Goal: Task Accomplishment & Management: Manage account settings

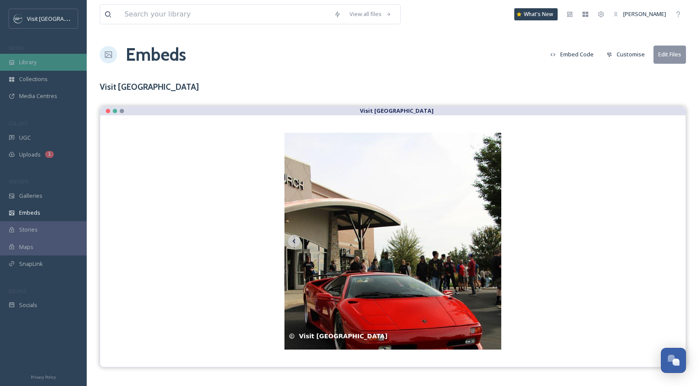
click at [36, 61] on span "Library" at bounding box center [27, 62] width 17 height 8
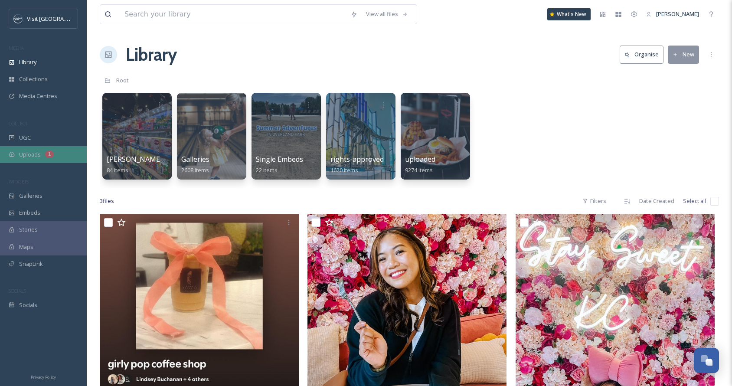
click at [41, 154] on div "Uploads 1" at bounding box center [43, 154] width 87 height 17
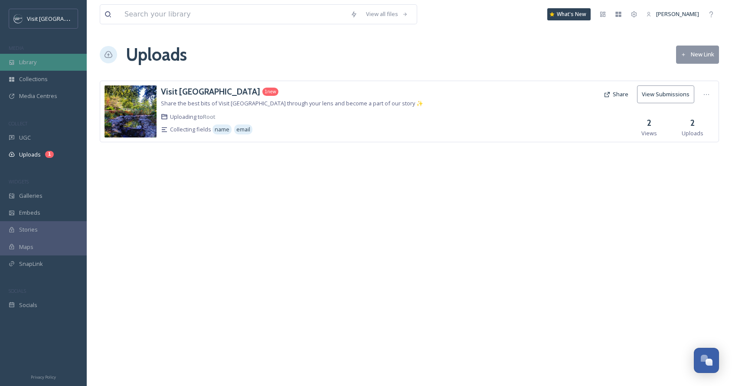
click at [42, 61] on div "Library" at bounding box center [43, 62] width 87 height 17
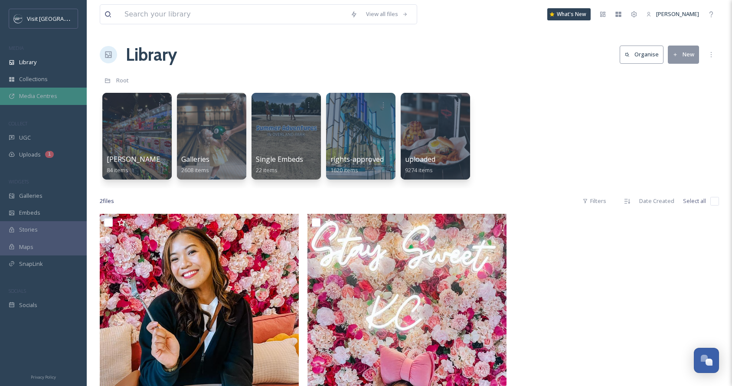
click at [50, 98] on span "Media Centres" at bounding box center [38, 96] width 38 height 8
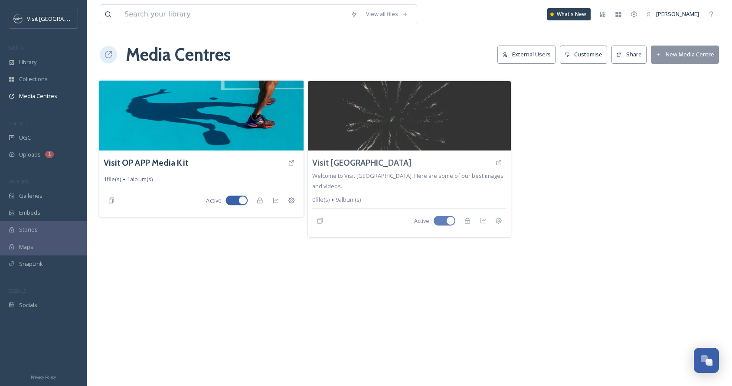
click at [193, 119] on img at bounding box center [201, 115] width 205 height 70
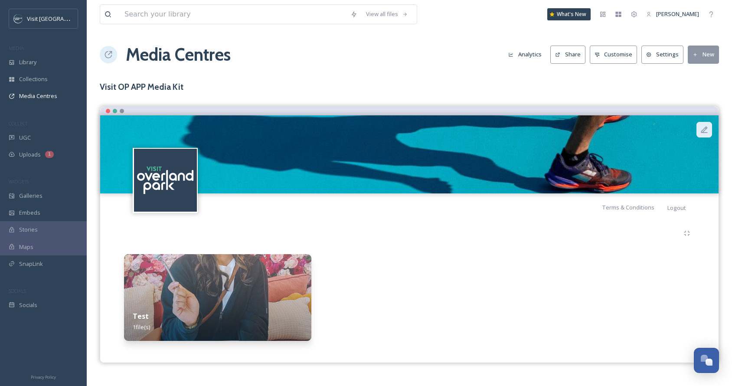
click at [701, 132] on icon at bounding box center [704, 129] width 7 height 7
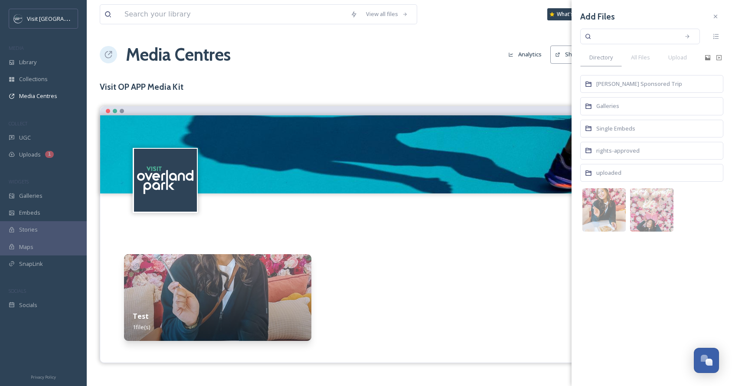
click at [547, 81] on h3 "Visit OP APP Media Kit" at bounding box center [409, 87] width 619 height 13
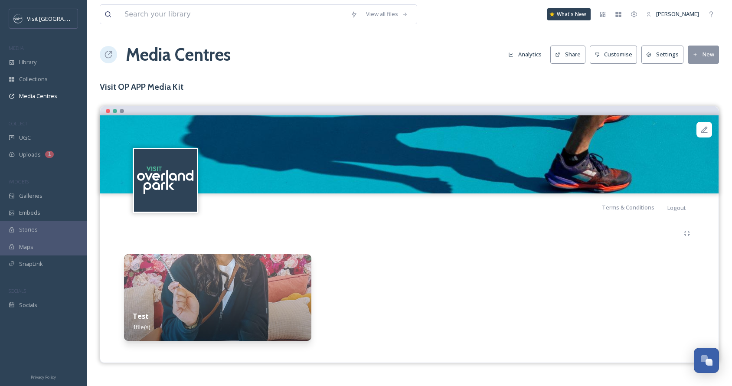
click at [628, 51] on button "Customise" at bounding box center [613, 55] width 48 height 18
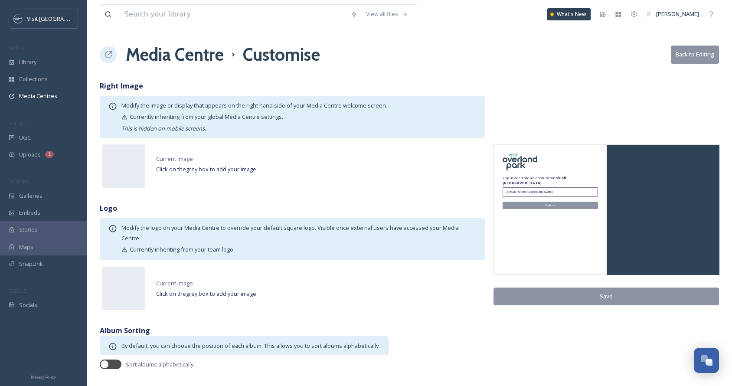
click at [674, 60] on button "Back to Editing" at bounding box center [694, 55] width 48 height 18
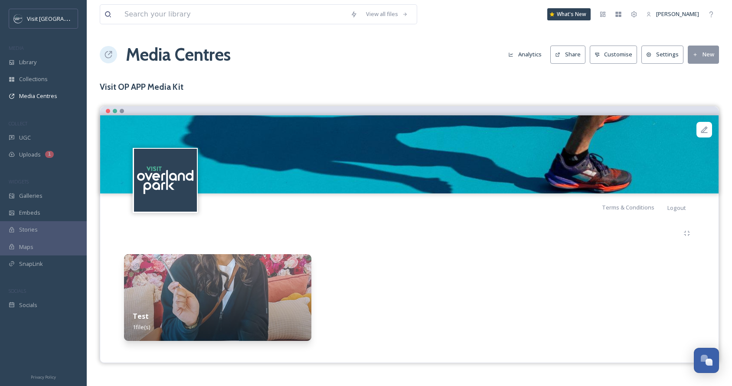
click at [668, 53] on button "Settings" at bounding box center [662, 55] width 42 height 18
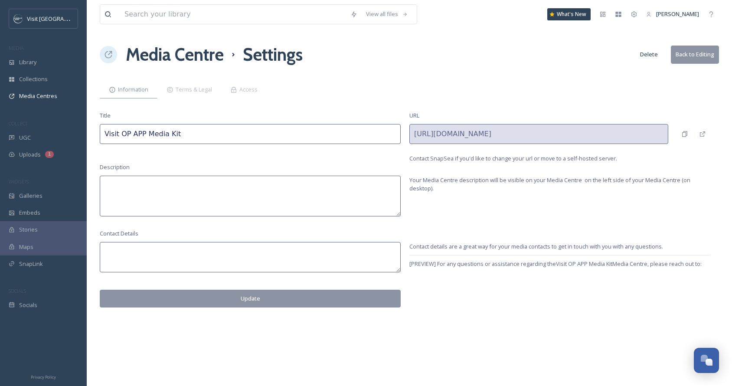
click at [680, 58] on button "Back to Editing" at bounding box center [694, 55] width 48 height 18
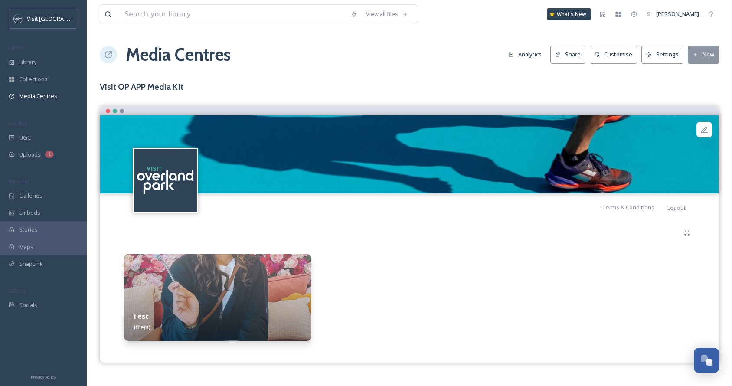
click at [627, 59] on button "Customise" at bounding box center [613, 55] width 48 height 18
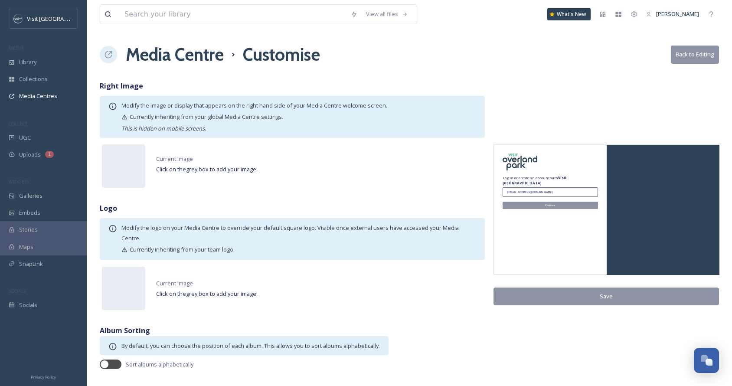
click at [306, 122] on div "Modify the image or display that appears on the right hand side of your Media C…" at bounding box center [298, 116] width 355 height 33
click at [280, 107] on span "Modify the image or display that appears on the right hand side of your Media C…" at bounding box center [298, 116] width 355 height 31
click at [685, 57] on button "Back to Editing" at bounding box center [694, 55] width 48 height 18
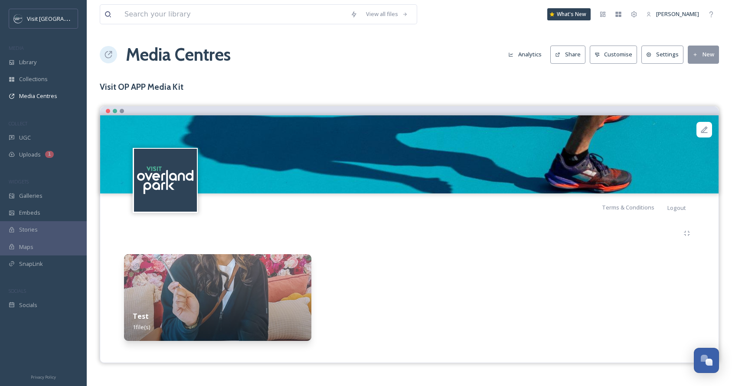
click at [111, 55] on icon at bounding box center [108, 54] width 7 height 7
click at [703, 129] on icon at bounding box center [704, 129] width 7 height 7
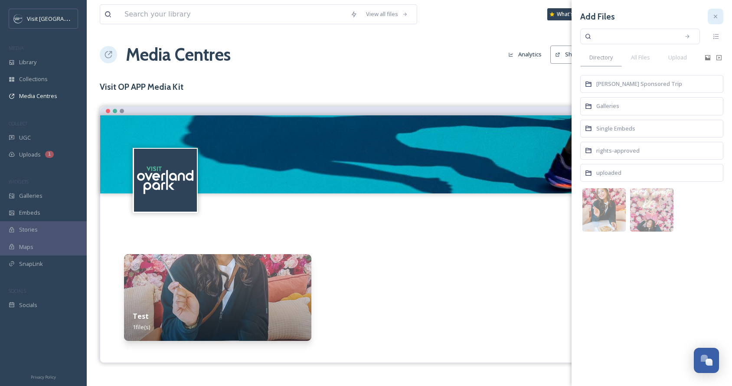
click at [715, 23] on div at bounding box center [715, 17] width 16 height 16
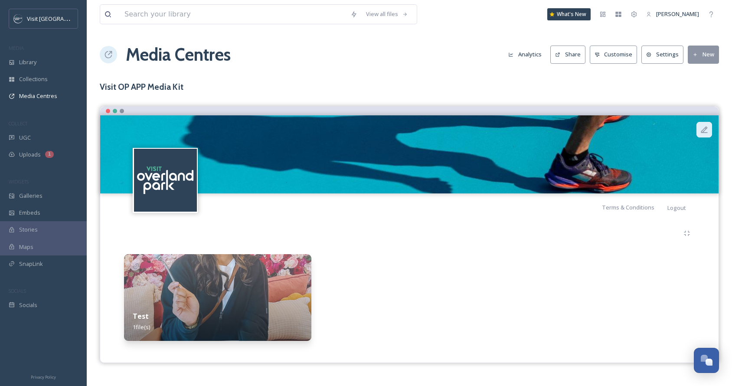
click at [703, 130] on icon at bounding box center [704, 129] width 9 height 9
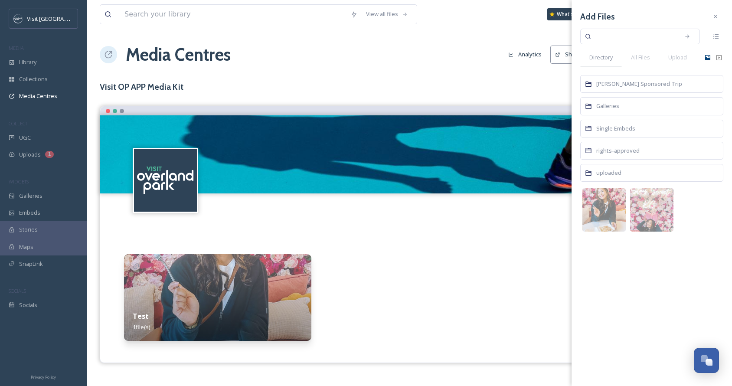
click at [708, 56] on icon at bounding box center [707, 57] width 5 height 5
click at [718, 58] on icon at bounding box center [718, 57] width 5 height 5
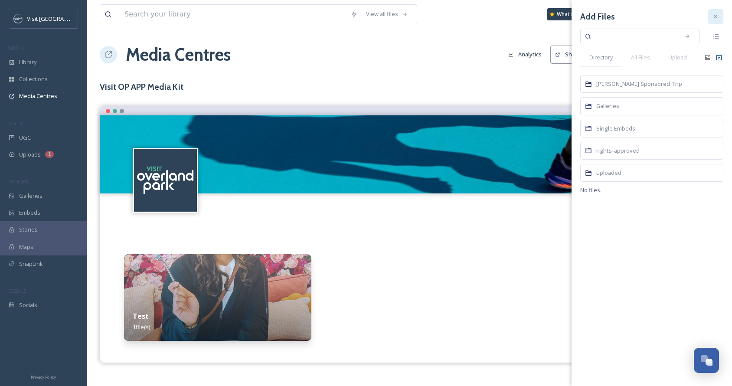
click at [716, 14] on icon at bounding box center [715, 16] width 7 height 7
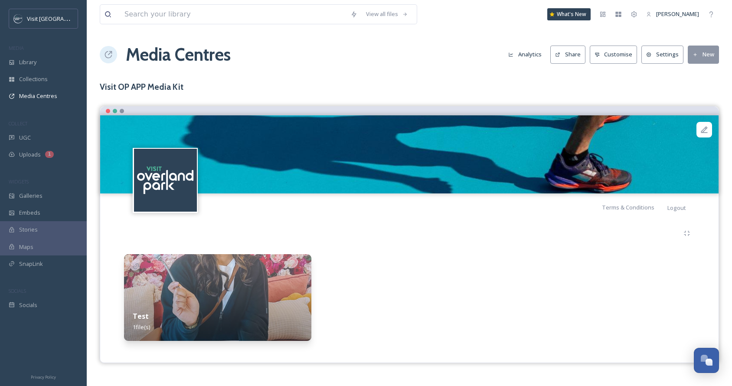
click at [707, 52] on button "New" at bounding box center [702, 55] width 31 height 18
click at [631, 90] on h3 "Visit OP APP Media Kit" at bounding box center [409, 87] width 619 height 13
click at [621, 57] on button "Customise" at bounding box center [613, 55] width 48 height 18
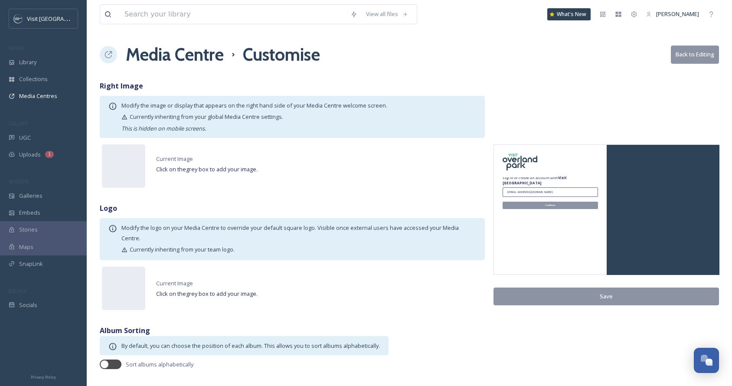
click at [686, 51] on button "Back to Editing" at bounding box center [694, 55] width 48 height 18
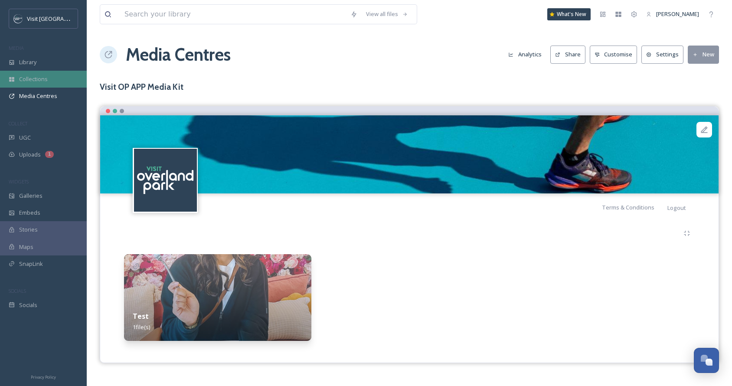
click at [54, 79] on div "Collections" at bounding box center [43, 79] width 87 height 17
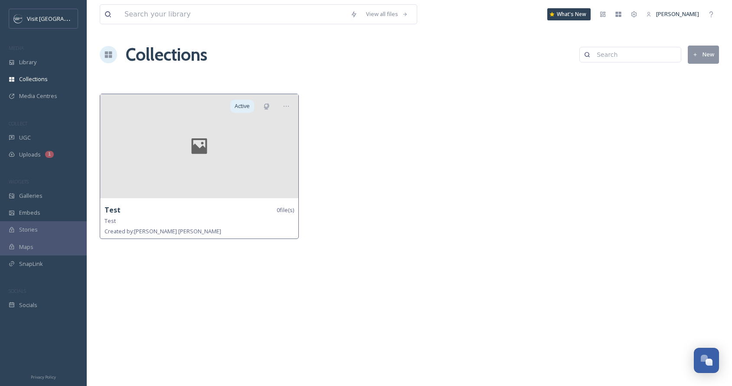
click at [279, 164] on div at bounding box center [199, 146] width 198 height 104
click at [50, 99] on span "Media Centres" at bounding box center [38, 96] width 38 height 8
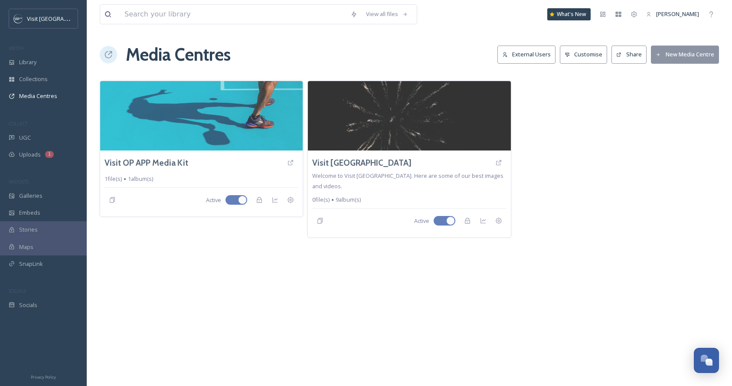
click at [517, 54] on button "External Users" at bounding box center [526, 55] width 58 height 18
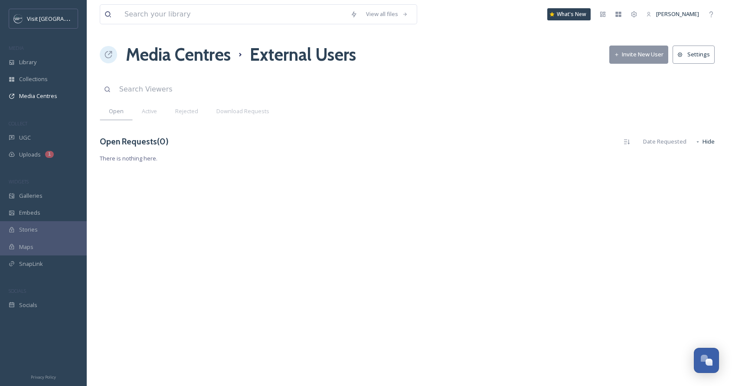
click at [688, 60] on button "Settings" at bounding box center [693, 55] width 42 height 18
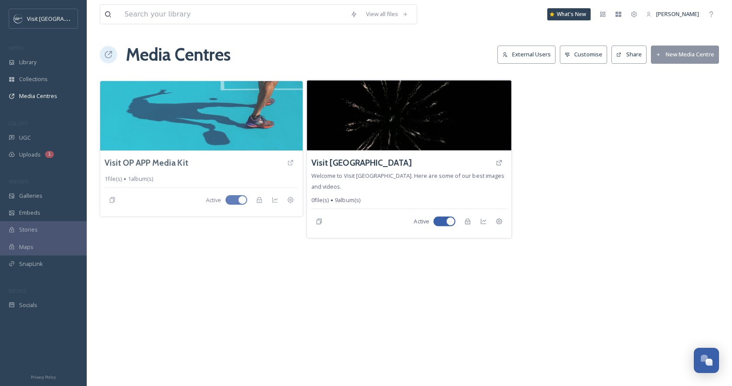
click at [371, 110] on img at bounding box center [409, 115] width 205 height 70
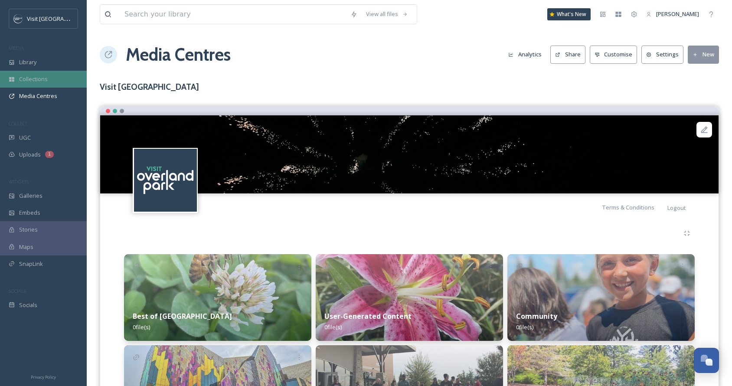
click at [5, 72] on div "Collections" at bounding box center [43, 79] width 87 height 17
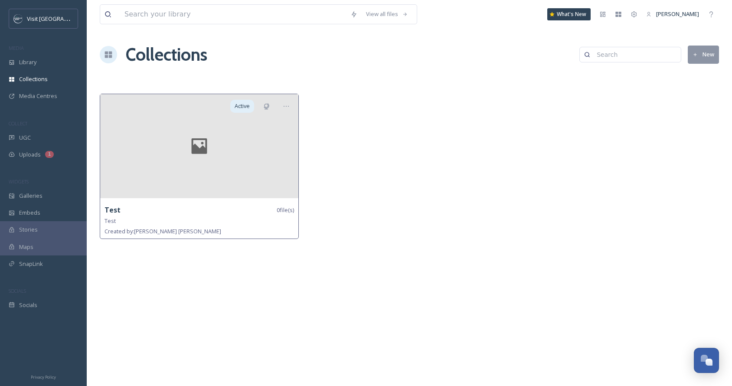
click at [276, 132] on div at bounding box center [199, 146] width 198 height 104
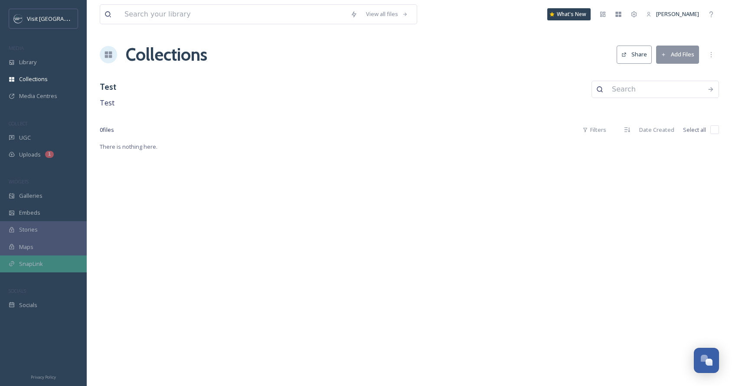
click at [24, 264] on span "SnapLink" at bounding box center [31, 264] width 24 height 8
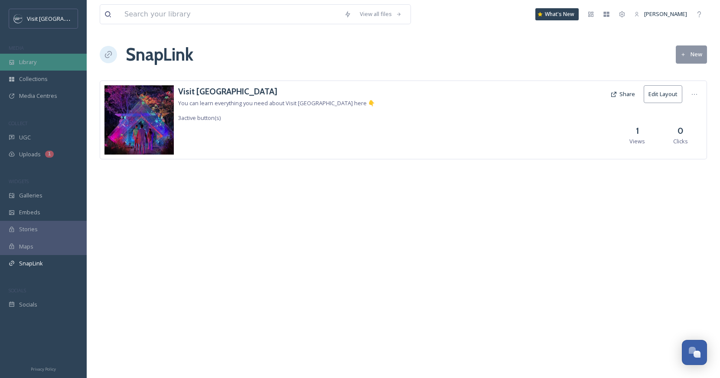
click at [28, 60] on span "Library" at bounding box center [27, 62] width 17 height 8
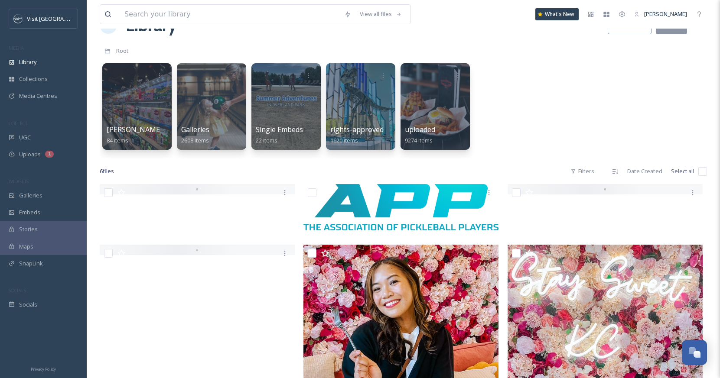
scroll to position [31, 0]
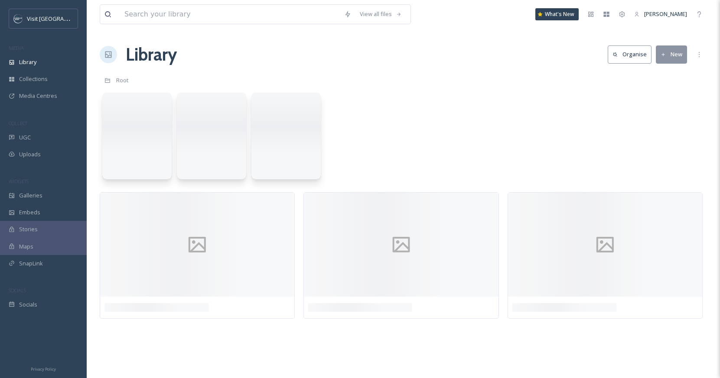
scroll to position [31, 0]
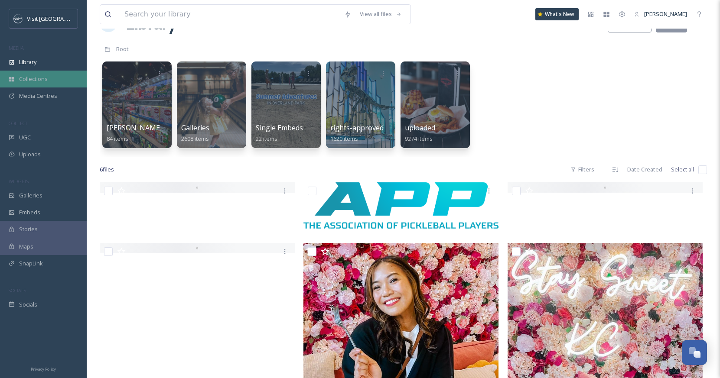
click at [48, 78] on div "Collections" at bounding box center [43, 79] width 87 height 17
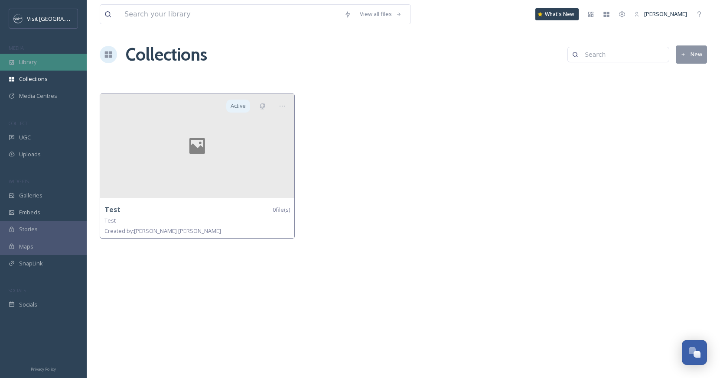
click at [32, 57] on div "Library" at bounding box center [43, 62] width 87 height 17
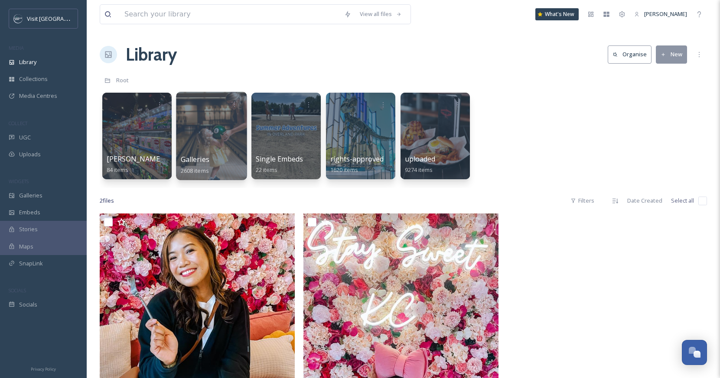
click at [204, 137] on div at bounding box center [211, 136] width 71 height 88
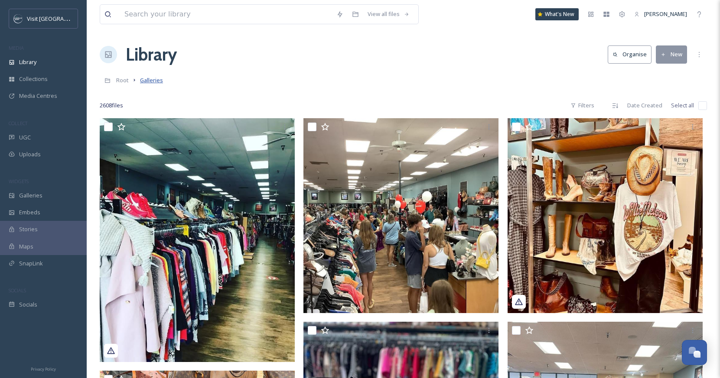
click at [153, 81] on span "Galleries" at bounding box center [151, 80] width 23 height 8
click at [121, 79] on span "Root" at bounding box center [122, 80] width 13 height 8
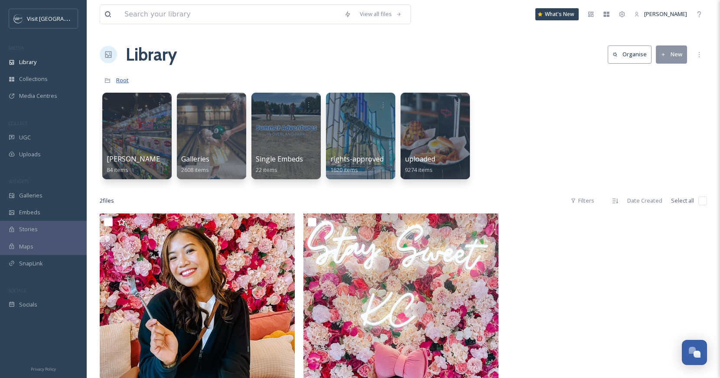
click at [124, 80] on span "Root" at bounding box center [122, 80] width 13 height 8
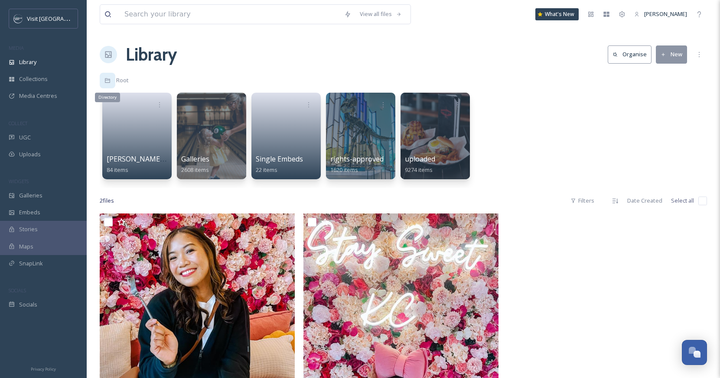
click at [111, 80] on div "Directory" at bounding box center [108, 81] width 16 height 16
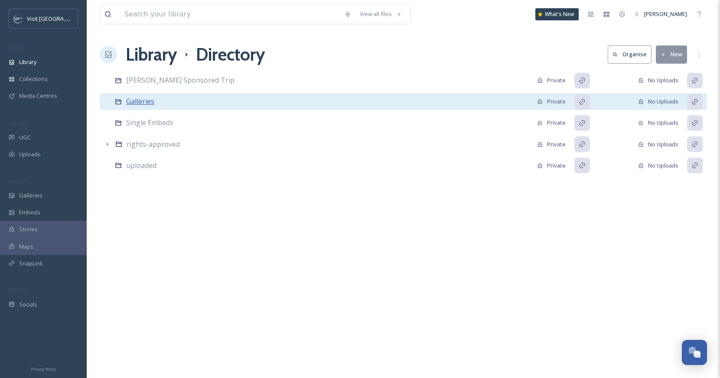
click at [131, 97] on span "Galleries" at bounding box center [140, 102] width 28 height 10
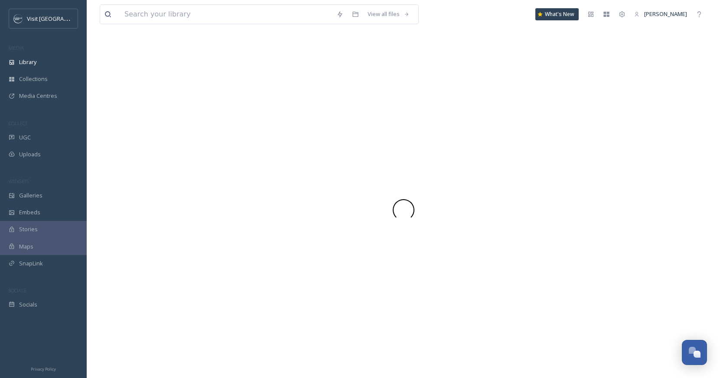
click at [131, 97] on div at bounding box center [403, 210] width 607 height 337
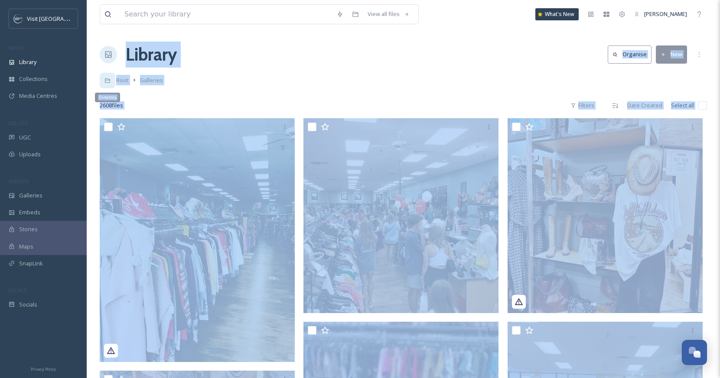
click at [109, 81] on icon at bounding box center [107, 81] width 6 height 6
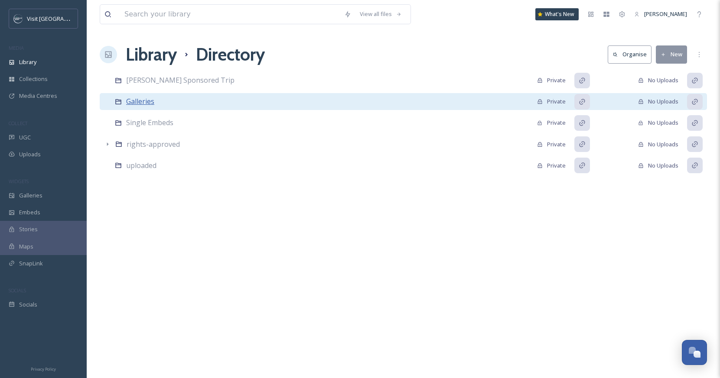
click at [137, 102] on span "Galleries" at bounding box center [140, 102] width 28 height 10
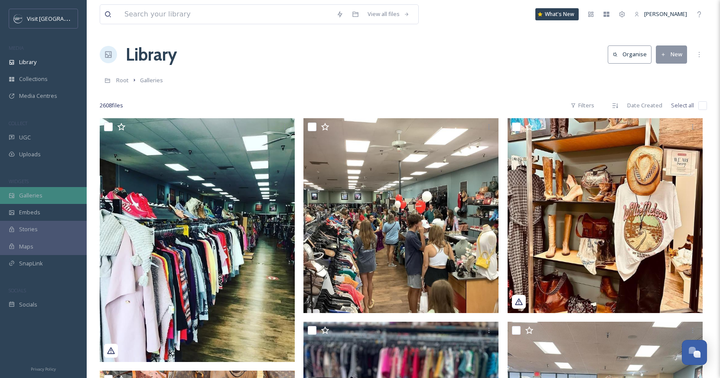
click at [28, 192] on span "Galleries" at bounding box center [30, 196] width 23 height 8
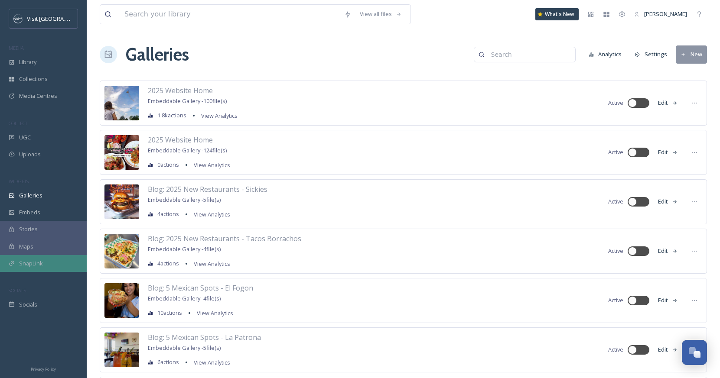
click at [25, 261] on span "SnapLink" at bounding box center [31, 264] width 24 height 8
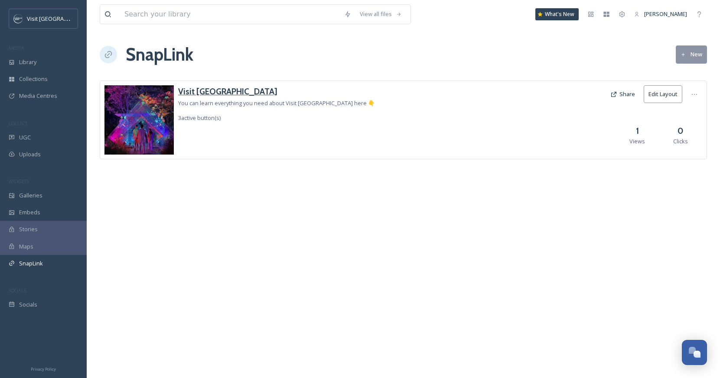
click at [234, 93] on h3 "Visit [GEOGRAPHIC_DATA]" at bounding box center [276, 91] width 197 height 13
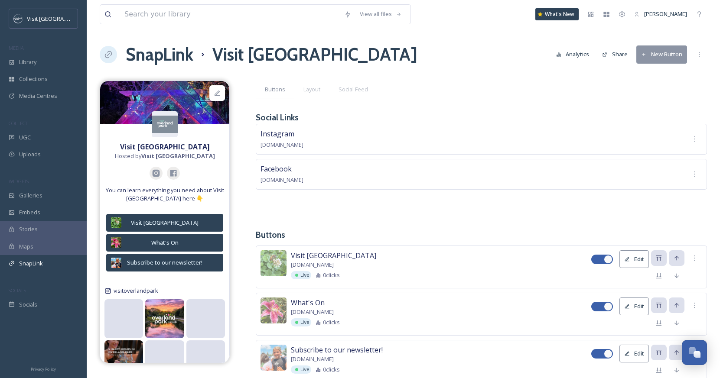
scroll to position [30, 0]
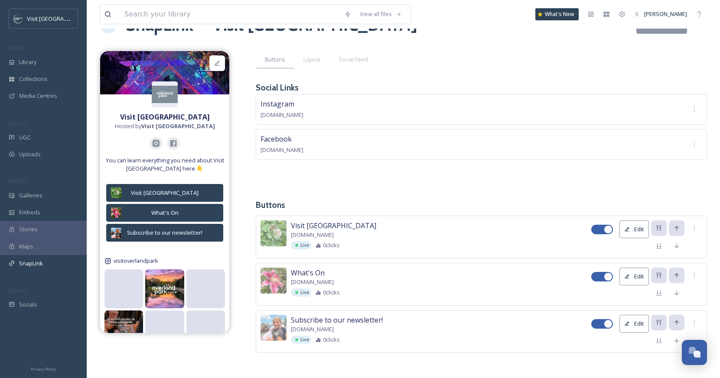
click at [330, 224] on span "Visit [GEOGRAPHIC_DATA]" at bounding box center [333, 226] width 85 height 10
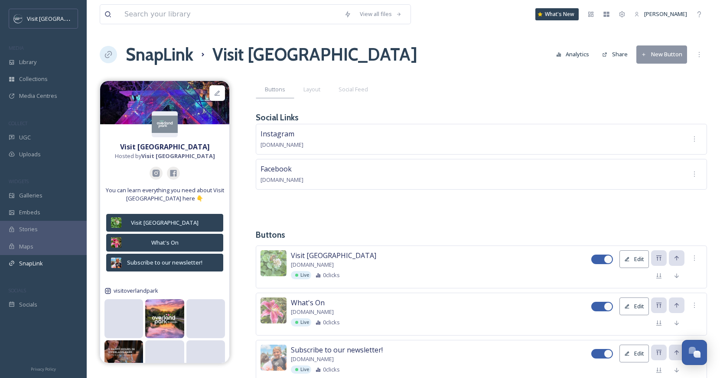
click at [573, 52] on button "Analytics" at bounding box center [573, 54] width 42 height 17
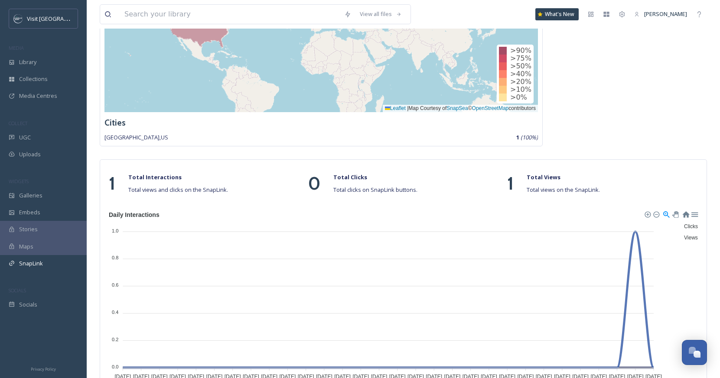
scroll to position [207, 0]
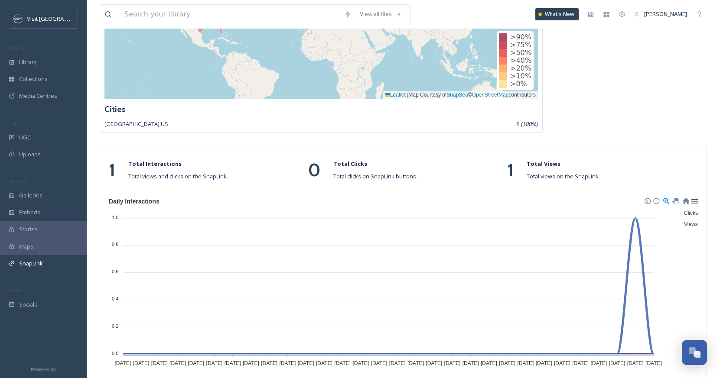
click at [694, 203] on div at bounding box center [693, 200] width 7 height 7
click at [687, 111] on div "Visit Overland Park 0 Clicks What's On 0 Clicks Subscribe to our newsletter! 0 …" at bounding box center [627, 7] width 160 height 251
click at [36, 196] on span "Galleries" at bounding box center [30, 196] width 23 height 8
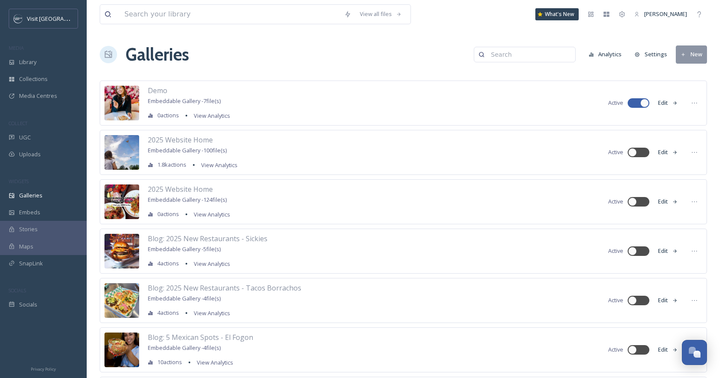
click at [647, 52] on button "Settings" at bounding box center [650, 54] width 41 height 17
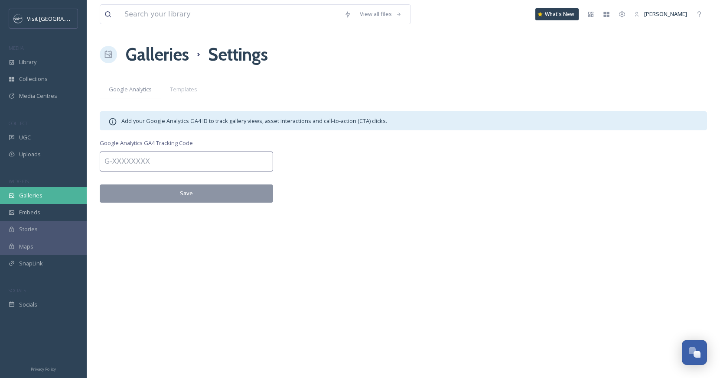
click at [37, 189] on div "Galleries" at bounding box center [43, 195] width 87 height 17
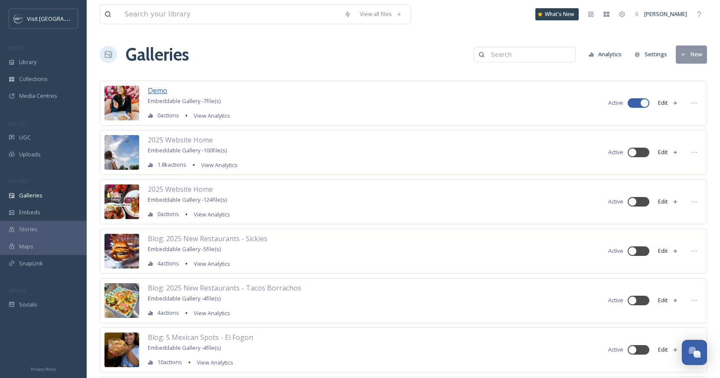
click at [158, 91] on span "Demo" at bounding box center [158, 91] width 20 height 10
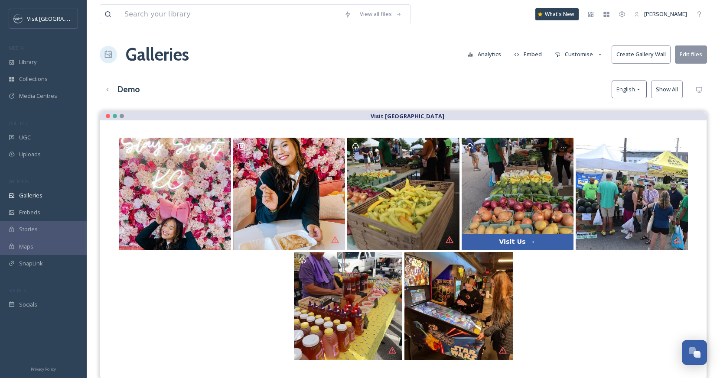
click at [642, 54] on button "Create Gallery Wall" at bounding box center [641, 55] width 59 height 18
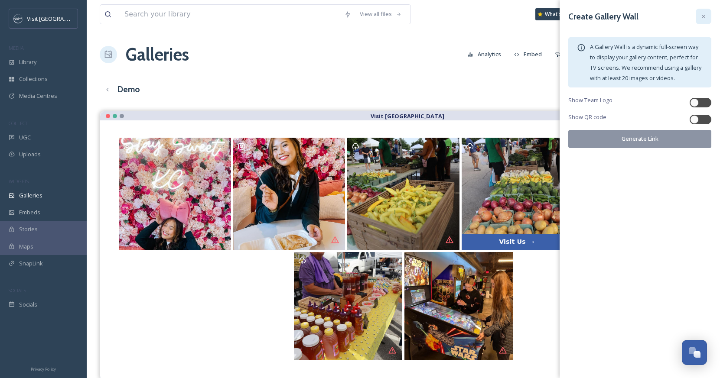
click at [705, 13] on icon at bounding box center [703, 16] width 7 height 7
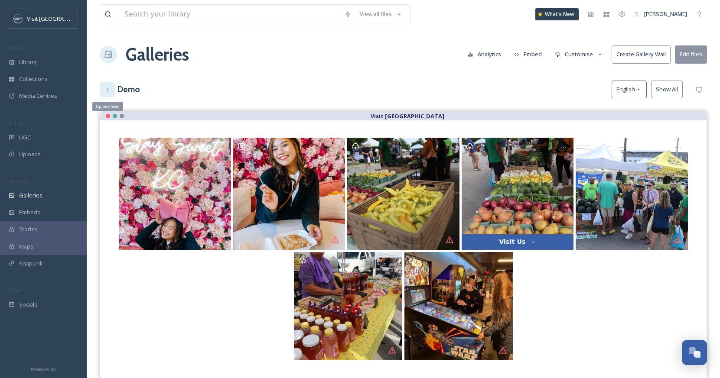
click at [108, 90] on icon at bounding box center [107, 89] width 2 height 3
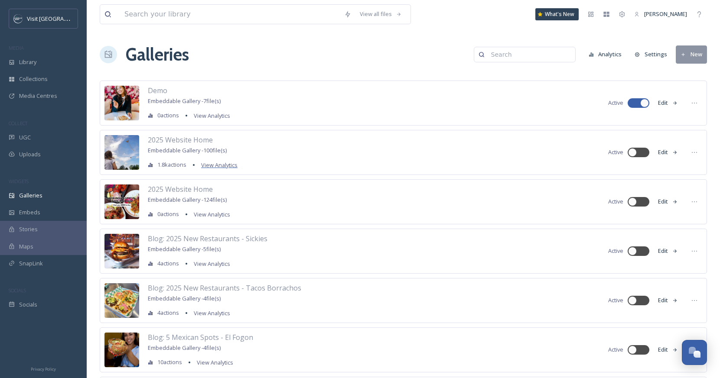
click at [221, 166] on span "View Analytics" at bounding box center [219, 165] width 36 height 8
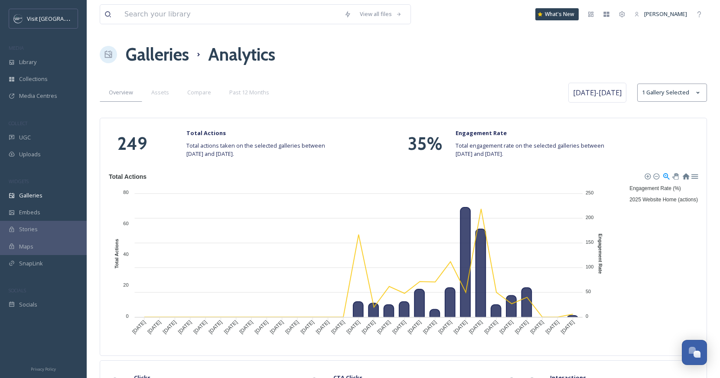
click at [335, 89] on div "Overview Assets Compare Past 12 Months" at bounding box center [333, 93] width 466 height 18
click at [46, 61] on div "Library" at bounding box center [43, 62] width 87 height 17
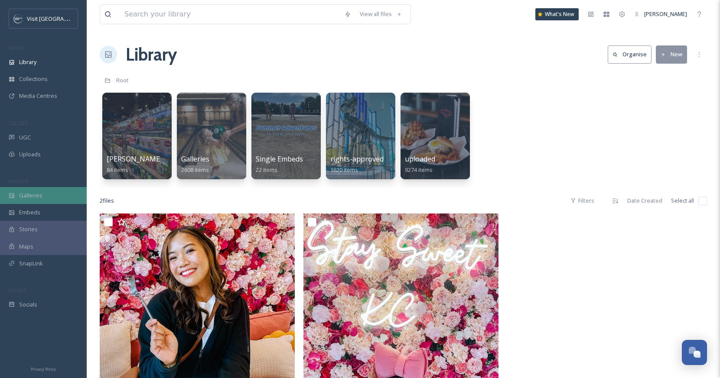
click at [31, 197] on span "Galleries" at bounding box center [30, 196] width 23 height 8
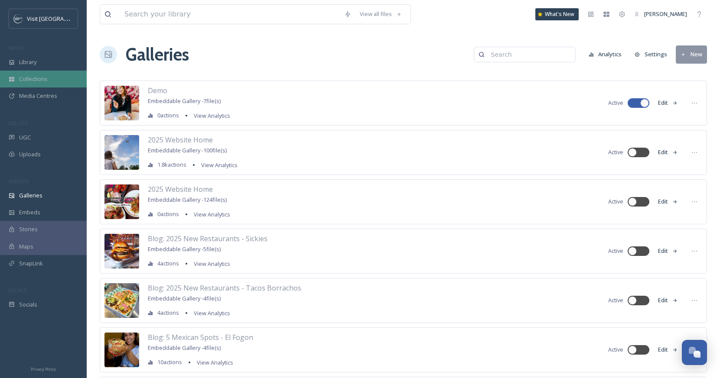
click at [32, 74] on div "Collections" at bounding box center [43, 79] width 87 height 17
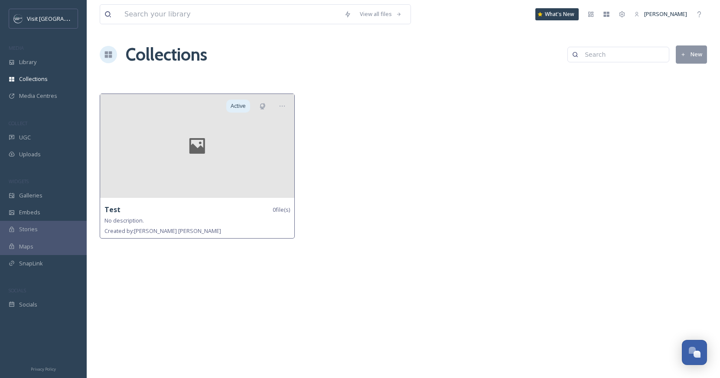
click at [257, 183] on div at bounding box center [197, 146] width 194 height 104
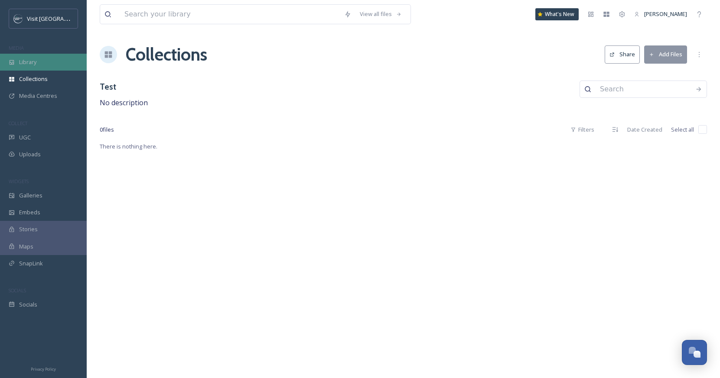
click at [26, 66] on div "Library" at bounding box center [43, 62] width 87 height 17
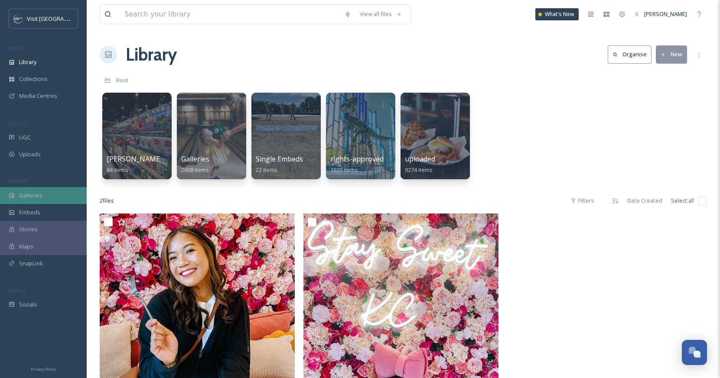
click at [36, 196] on span "Galleries" at bounding box center [30, 196] width 23 height 8
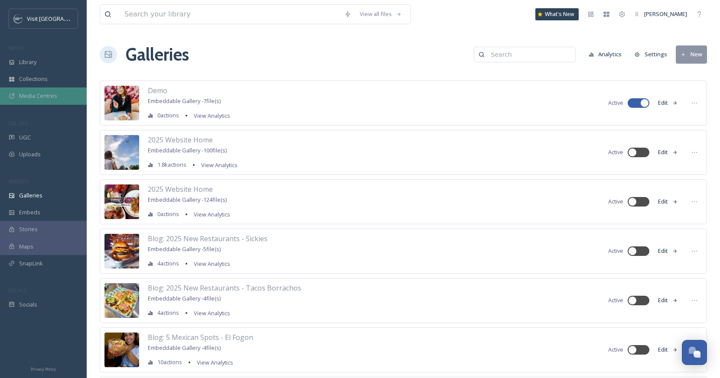
click at [52, 96] on span "Media Centres" at bounding box center [38, 96] width 38 height 8
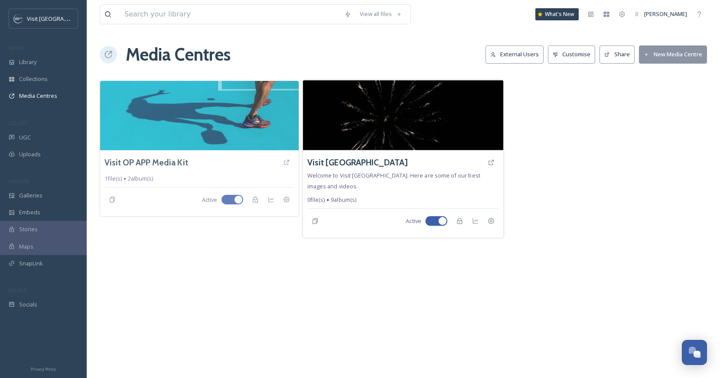
click at [371, 169] on div "Visit [GEOGRAPHIC_DATA]" at bounding box center [403, 163] width 192 height 16
click at [368, 162] on h3 "Visit [GEOGRAPHIC_DATA]" at bounding box center [357, 162] width 100 height 13
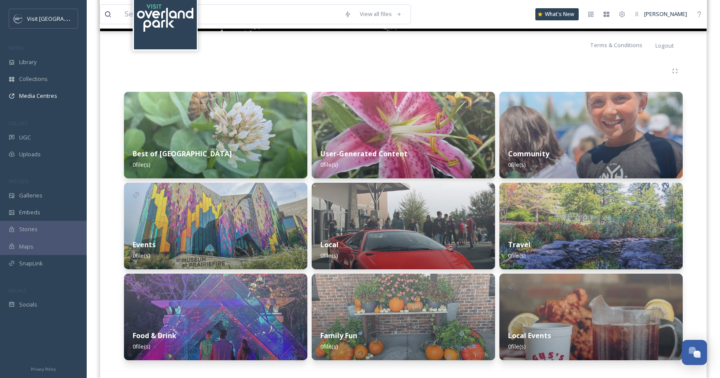
scroll to position [168, 0]
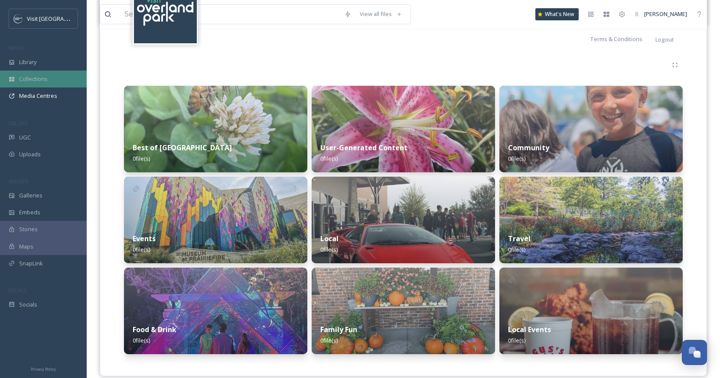
click at [35, 77] on span "Collections" at bounding box center [33, 79] width 29 height 8
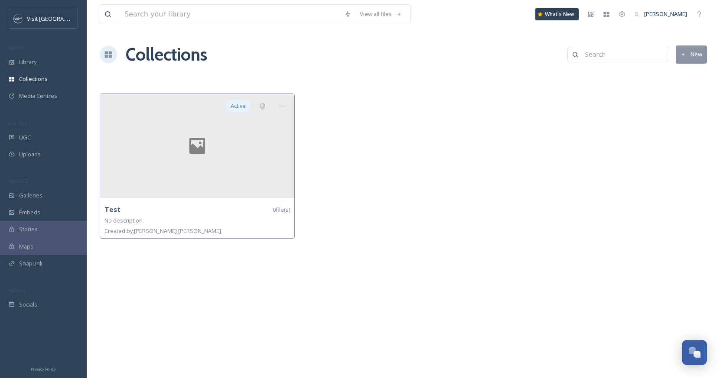
click at [686, 55] on button "New" at bounding box center [691, 55] width 31 height 18
click at [512, 65] on div "Collections New" at bounding box center [403, 55] width 607 height 26
click at [517, 57] on div "Collections New" at bounding box center [403, 55] width 607 height 26
click at [320, 12] on input at bounding box center [230, 14] width 220 height 19
type input "bluhawk"
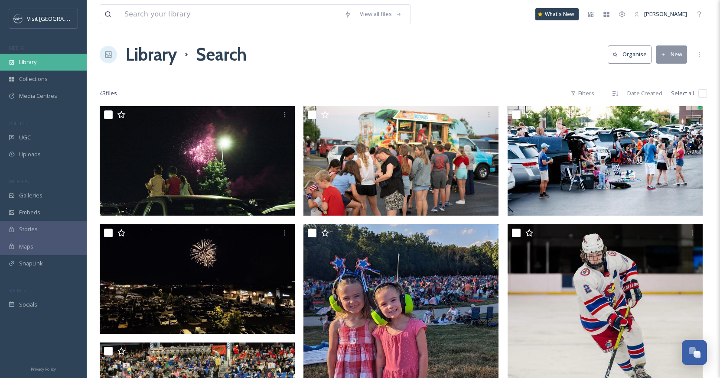
click at [52, 57] on div "Library" at bounding box center [43, 62] width 87 height 17
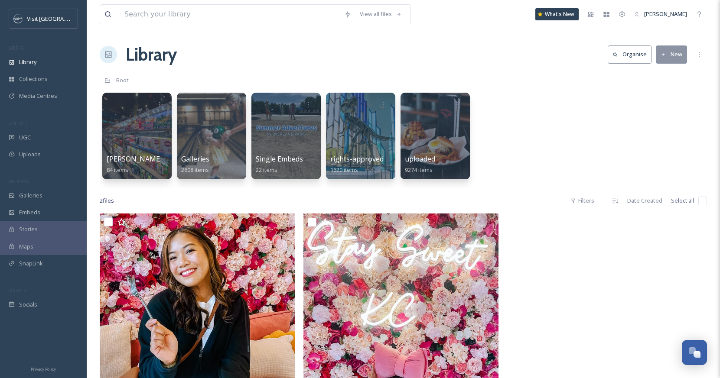
click at [668, 59] on button "New" at bounding box center [671, 55] width 31 height 18
click at [659, 101] on div "Folder" at bounding box center [662, 108] width 49 height 17
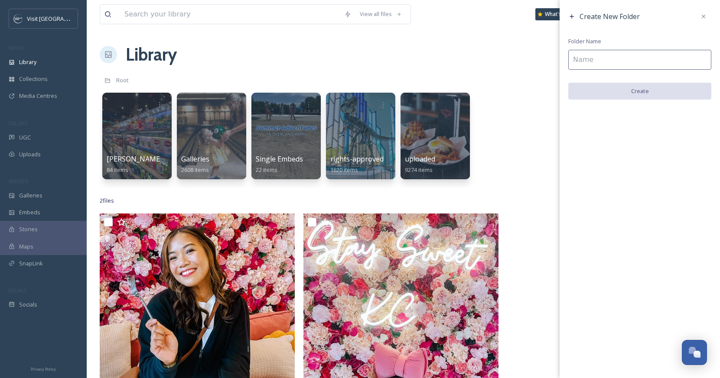
click at [641, 60] on input at bounding box center [639, 60] width 143 height 20
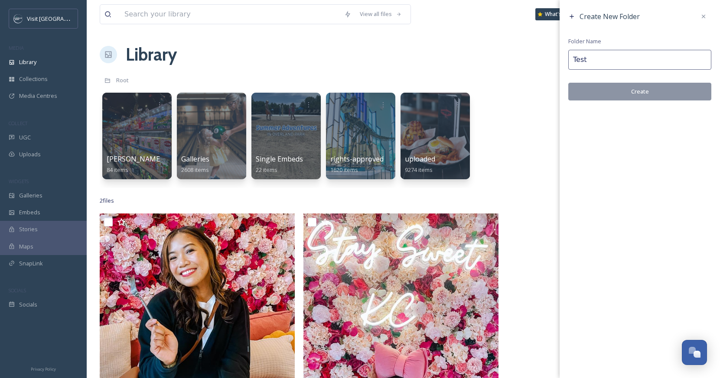
type input "Test"
click at [680, 95] on button "Create" at bounding box center [639, 92] width 143 height 18
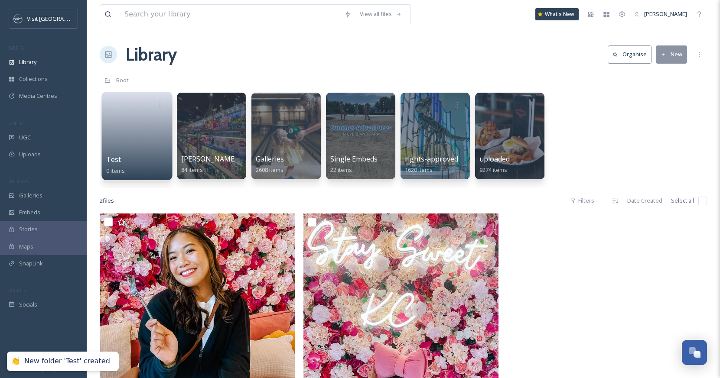
click at [151, 124] on link at bounding box center [137, 133] width 62 height 42
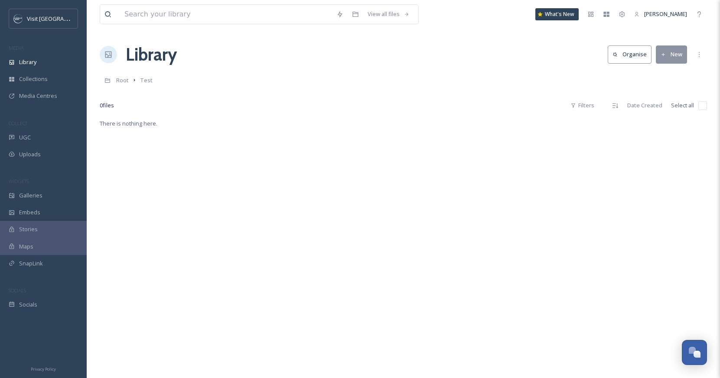
click at [672, 59] on button "New" at bounding box center [671, 55] width 31 height 18
click at [669, 105] on span "Folder" at bounding box center [661, 108] width 16 height 8
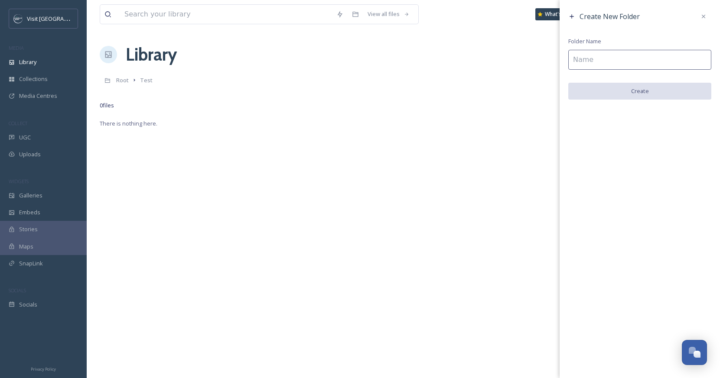
click at [625, 45] on div "Create New Folder Folder Name Create" at bounding box center [640, 54] width 160 height 108
click at [624, 56] on input at bounding box center [639, 60] width 143 height 20
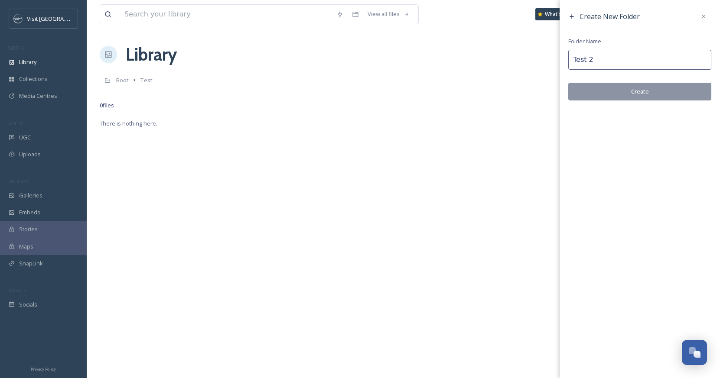
type input "Test 2"
click at [635, 92] on button "Create" at bounding box center [639, 92] width 143 height 18
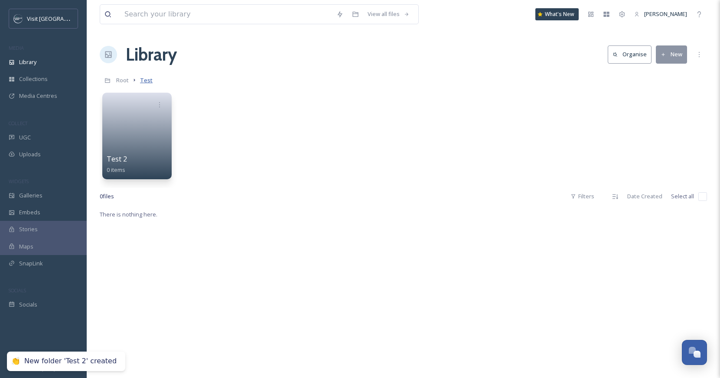
click at [144, 78] on span "Test" at bounding box center [146, 80] width 13 height 8
click at [118, 81] on span "Root" at bounding box center [122, 80] width 13 height 8
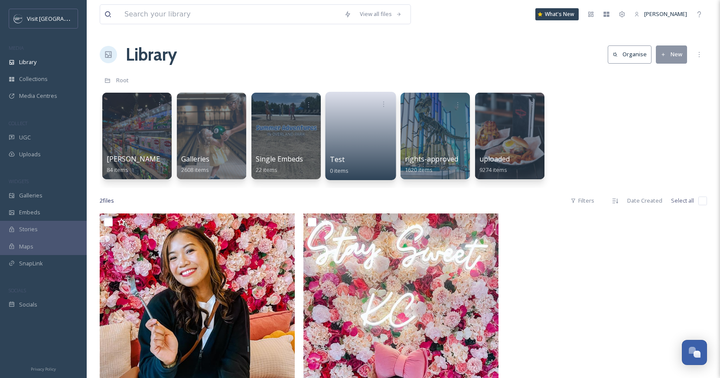
click at [350, 153] on link at bounding box center [361, 133] width 62 height 42
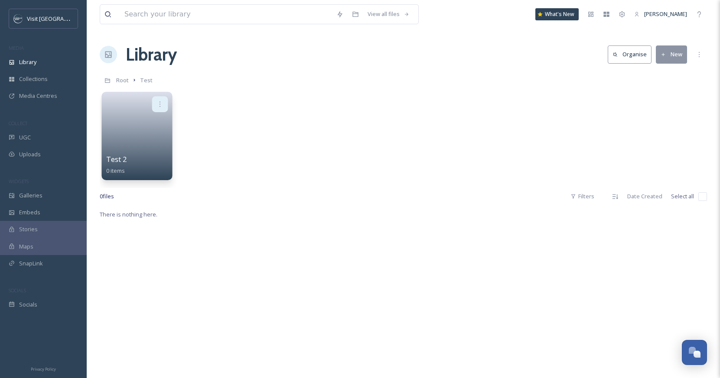
click at [160, 108] on div at bounding box center [160, 104] width 16 height 16
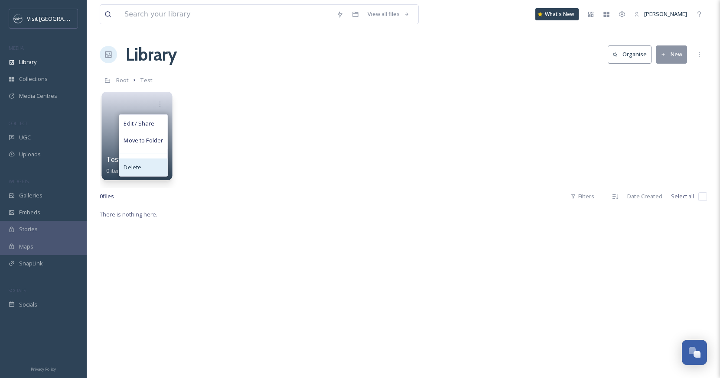
click at [139, 164] on span "Delete" at bounding box center [133, 167] width 18 height 9
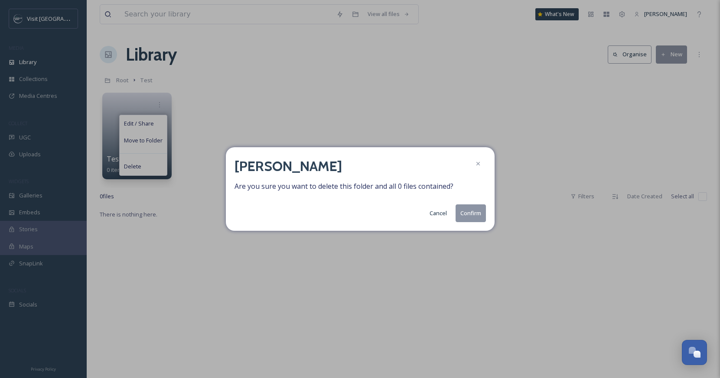
click at [473, 219] on button "Confirm" at bounding box center [471, 214] width 30 height 18
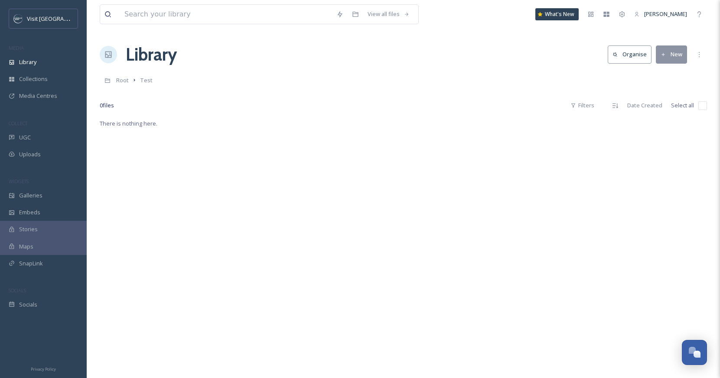
click at [42, 53] on div "MEDIA" at bounding box center [43, 47] width 87 height 11
click at [36, 59] on span "Library" at bounding box center [27, 62] width 17 height 8
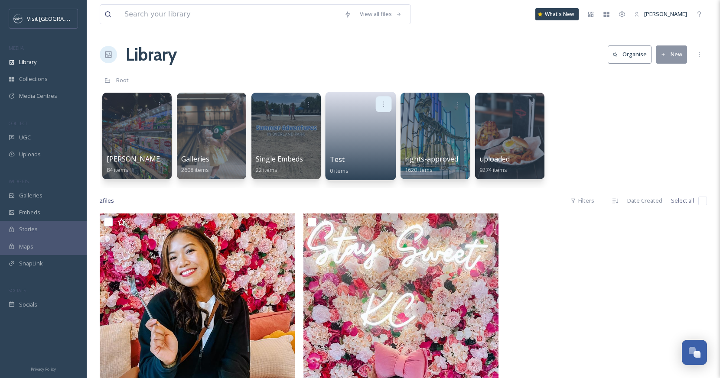
click at [382, 104] on icon at bounding box center [383, 104] width 7 height 7
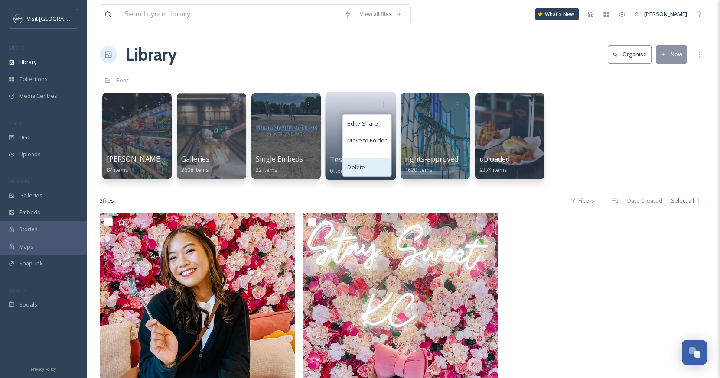
click at [361, 162] on div "Delete" at bounding box center [367, 167] width 48 height 17
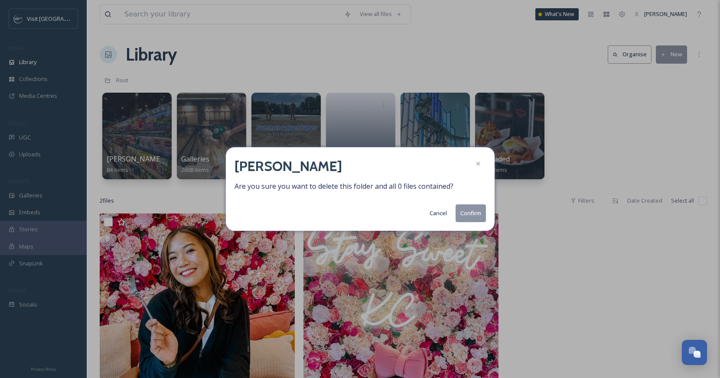
click at [475, 215] on button "Confirm" at bounding box center [471, 214] width 30 height 18
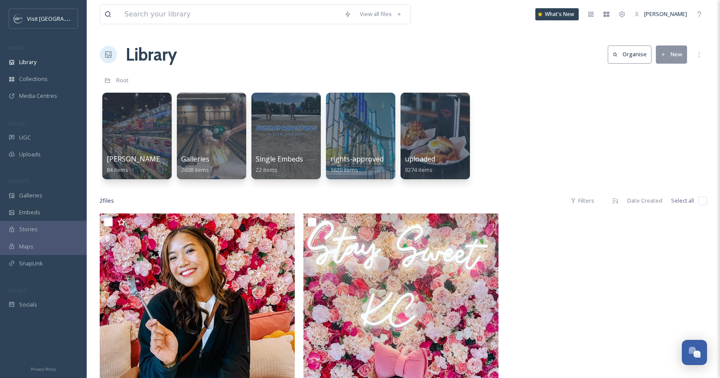
click at [205, 67] on div "Library Organise New" at bounding box center [403, 55] width 607 height 26
click at [54, 166] on div "Visit Overland Park MEDIA Library Collections Media Centres COLLECT UGC Uploads…" at bounding box center [43, 161] width 87 height 305
click at [47, 160] on div "Uploads" at bounding box center [43, 154] width 87 height 17
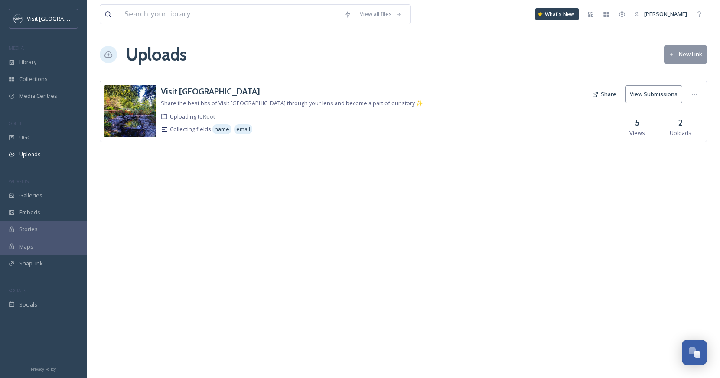
click at [212, 94] on h3 "Visit [GEOGRAPHIC_DATA]" at bounding box center [210, 91] width 99 height 10
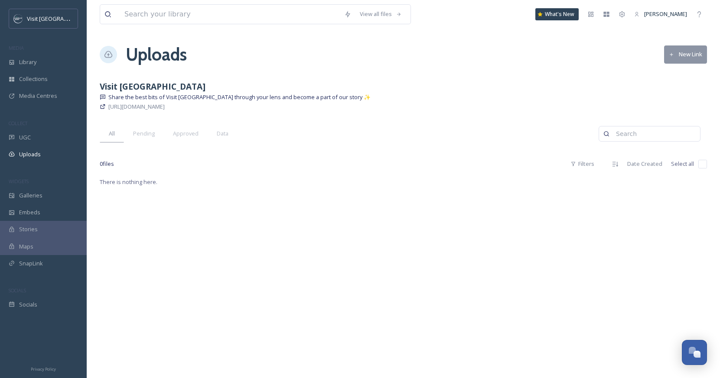
click at [636, 129] on input at bounding box center [654, 133] width 84 height 17
click at [44, 66] on div "Library" at bounding box center [43, 62] width 87 height 17
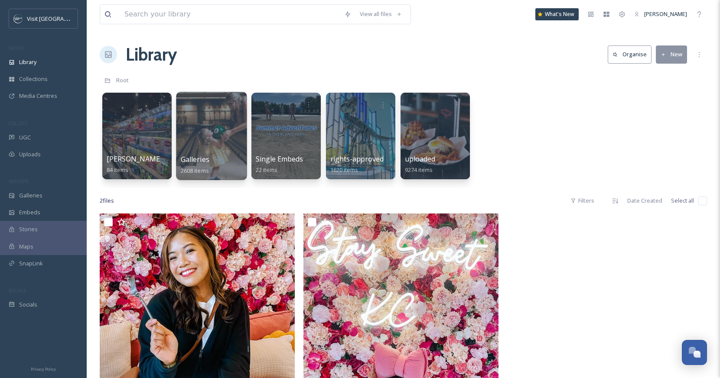
click at [202, 120] on div at bounding box center [211, 136] width 71 height 88
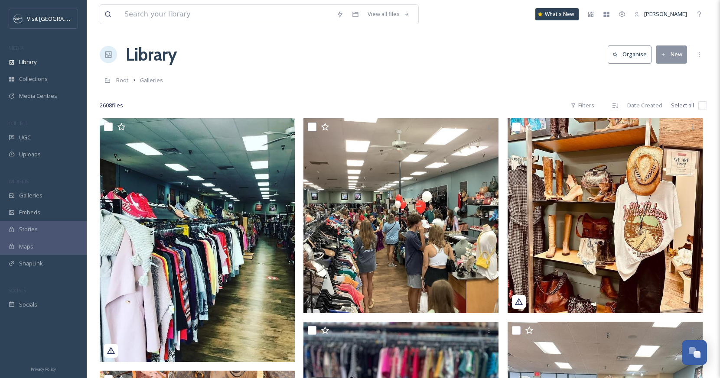
click at [677, 56] on button "New" at bounding box center [671, 55] width 31 height 18
click at [590, 67] on div "Library Organise New" at bounding box center [403, 55] width 607 height 26
click at [159, 76] on link "Galleries" at bounding box center [151, 80] width 23 height 10
click at [22, 195] on span "Galleries" at bounding box center [30, 196] width 23 height 8
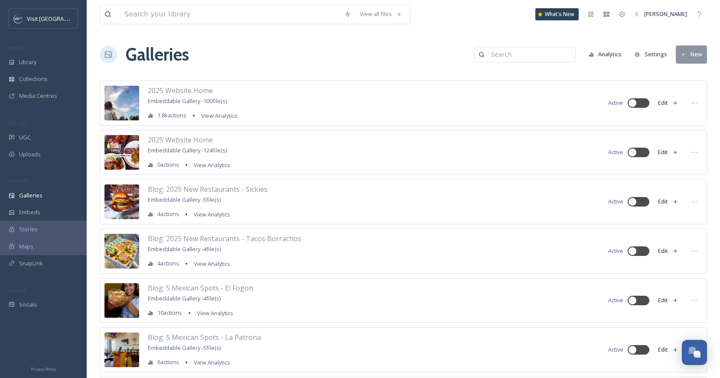
click at [690, 54] on button "New" at bounding box center [691, 55] width 31 height 18
click at [691, 86] on div "Folder" at bounding box center [687, 91] width 38 height 17
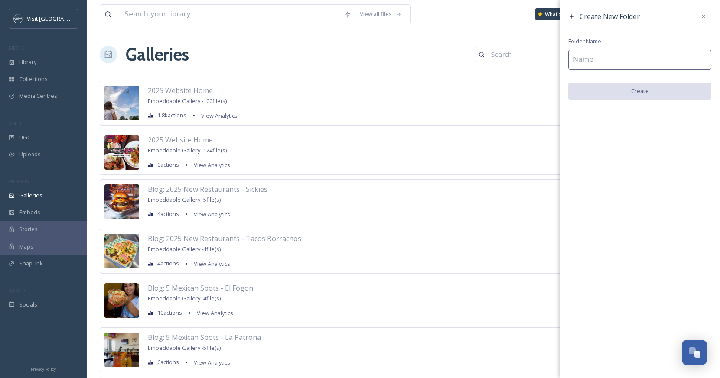
click at [661, 61] on input at bounding box center [639, 60] width 143 height 20
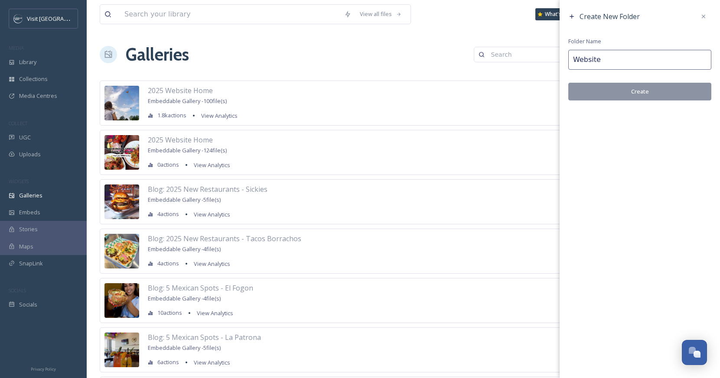
type input "Website"
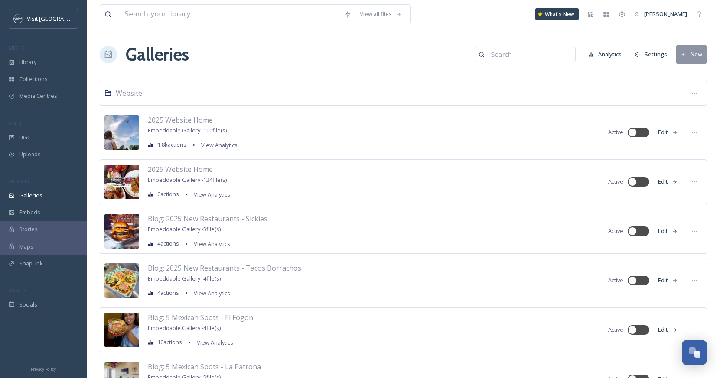
click at [243, 126] on div "2025 Website Home Embeddable Gallery - 100 file(s) 1.8k actions View Analytics …" at bounding box center [403, 132] width 607 height 45
click at [695, 131] on icon at bounding box center [694, 132] width 7 height 7
click at [689, 200] on span "Move to Folder" at bounding box center [678, 202] width 39 height 8
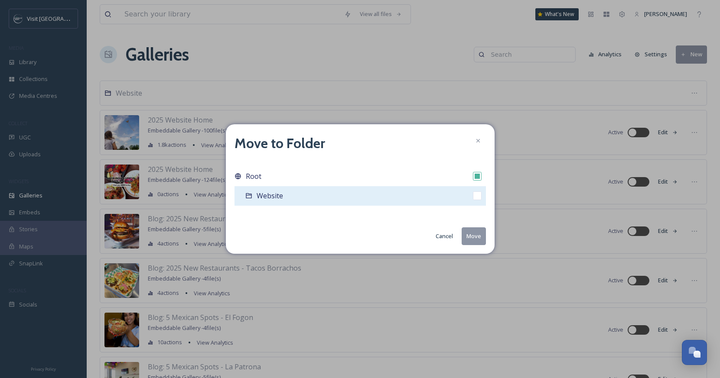
click at [476, 196] on input "checkbox" at bounding box center [477, 196] width 9 height 9
checkbox input "true"
checkbox input "false"
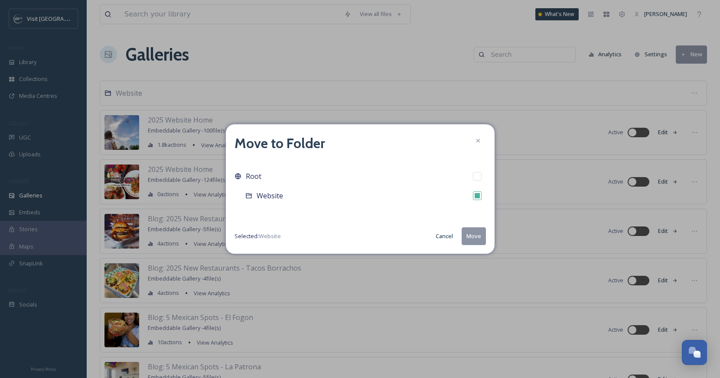
click at [445, 237] on button "Cancel" at bounding box center [444, 236] width 26 height 17
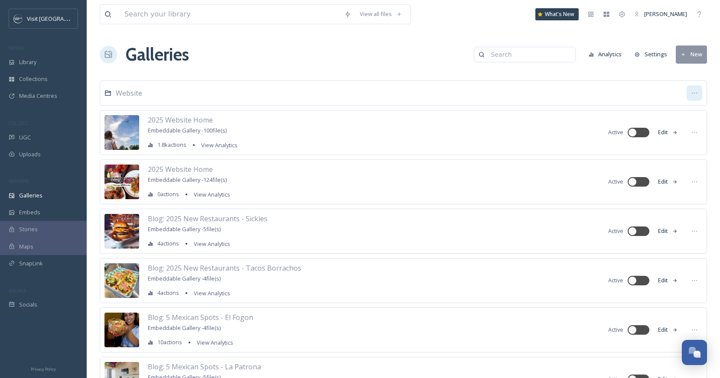
click at [691, 93] on icon at bounding box center [694, 93] width 7 height 7
click at [681, 109] on span "Edit Folder" at bounding box center [672, 112] width 27 height 8
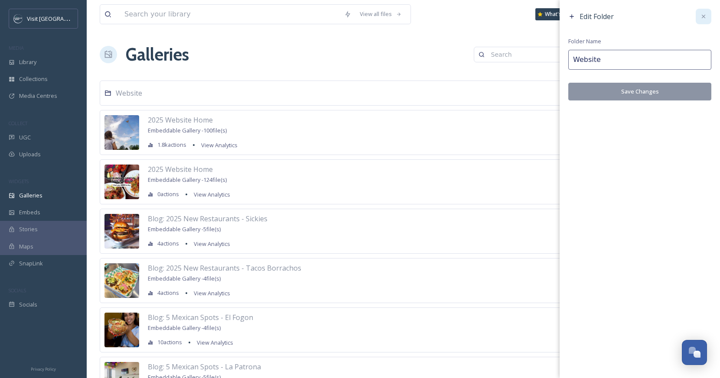
click at [705, 17] on icon at bounding box center [703, 16] width 7 height 7
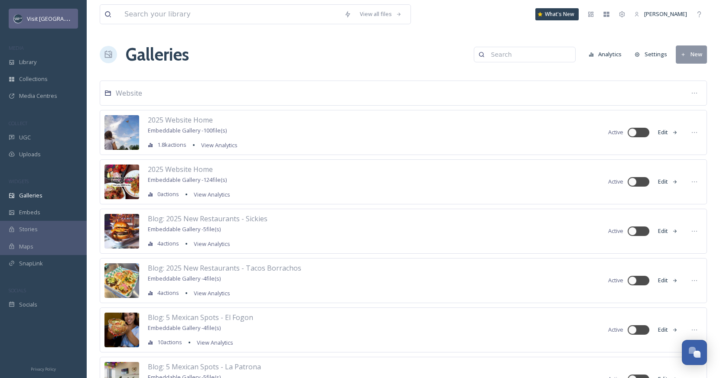
click at [53, 17] on span "Visit [GEOGRAPHIC_DATA]" at bounding box center [60, 18] width 67 height 8
click at [30, 58] on span "Library" at bounding box center [27, 62] width 17 height 8
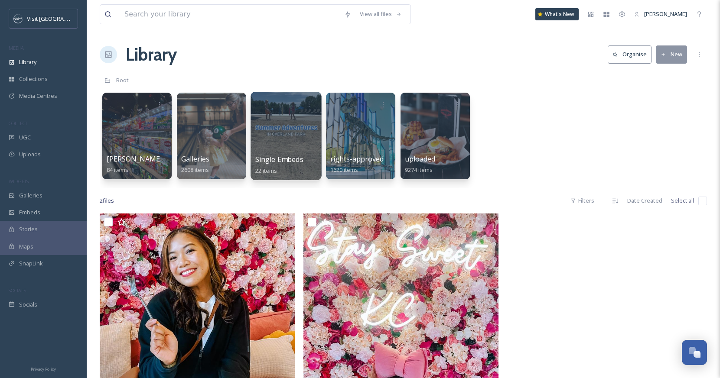
click at [272, 132] on div at bounding box center [286, 136] width 71 height 88
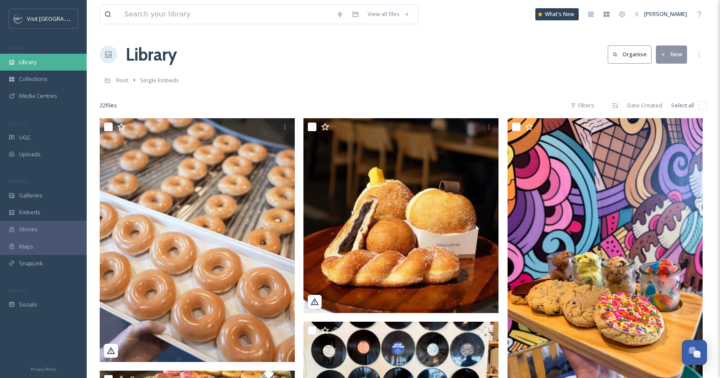
click at [23, 58] on span "Library" at bounding box center [27, 62] width 17 height 8
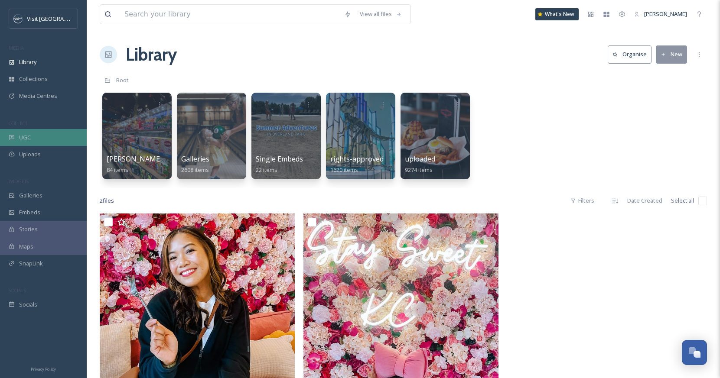
click at [46, 145] on div "UGC" at bounding box center [43, 137] width 87 height 17
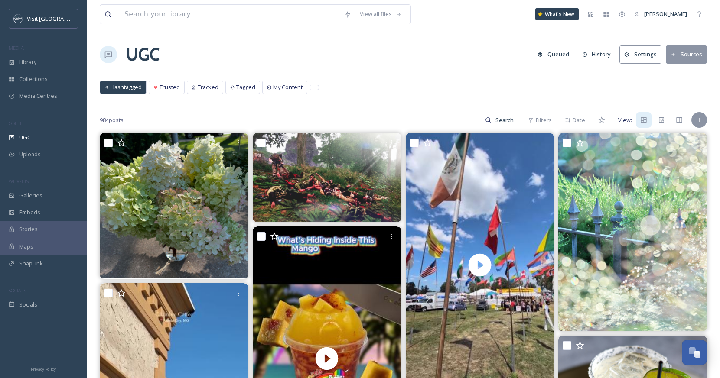
click at [387, 49] on div "UGC Queued History Settings Sources" at bounding box center [403, 55] width 607 height 26
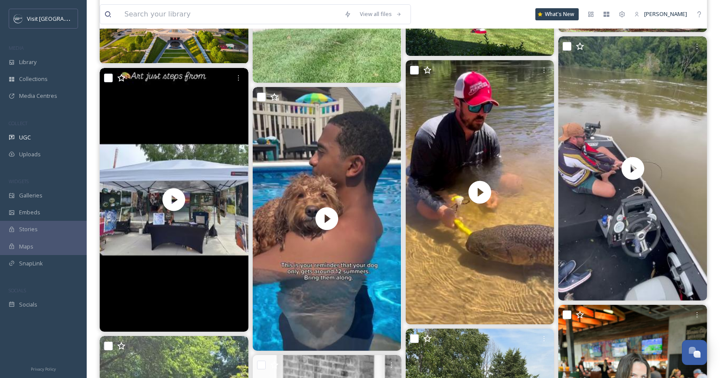
scroll to position [1722, 0]
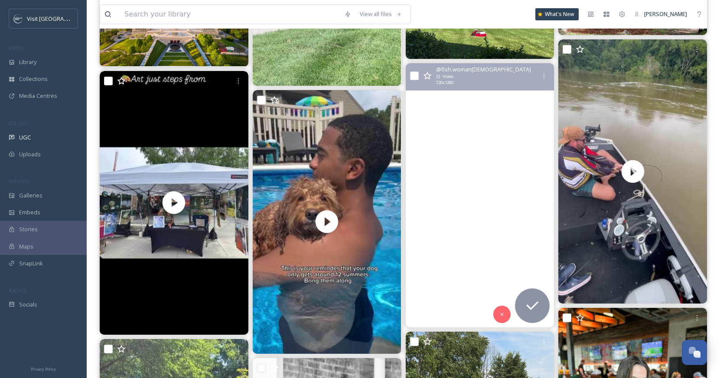
click at [501, 119] on video "All you need to be a fisherman is patience and a worm.\a\aFollow us: fish.woman…" at bounding box center [479, 195] width 149 height 264
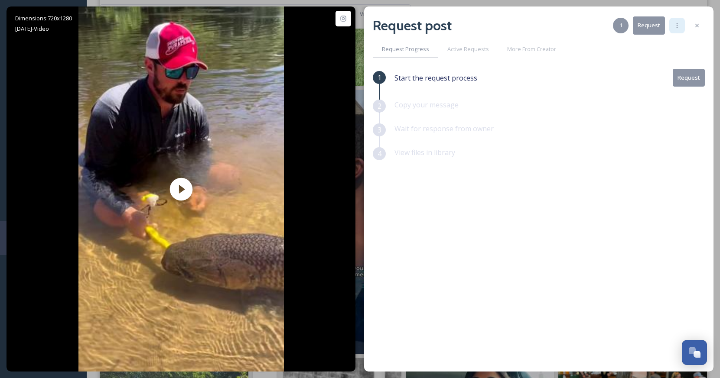
click at [675, 27] on icon at bounding box center [677, 25] width 7 height 7
click at [701, 29] on div at bounding box center [697, 26] width 16 height 16
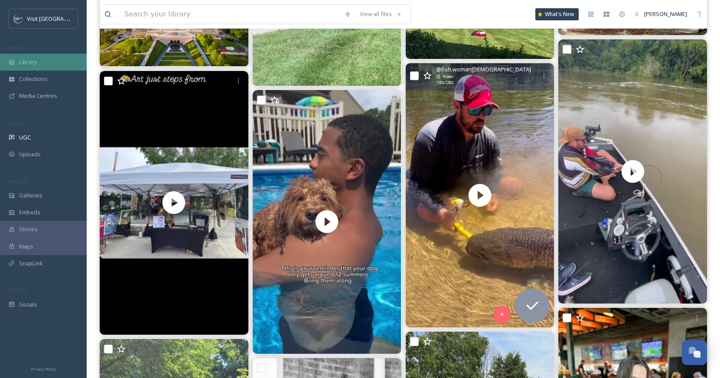
click at [32, 63] on span "Library" at bounding box center [27, 62] width 17 height 8
